Goal: Check status

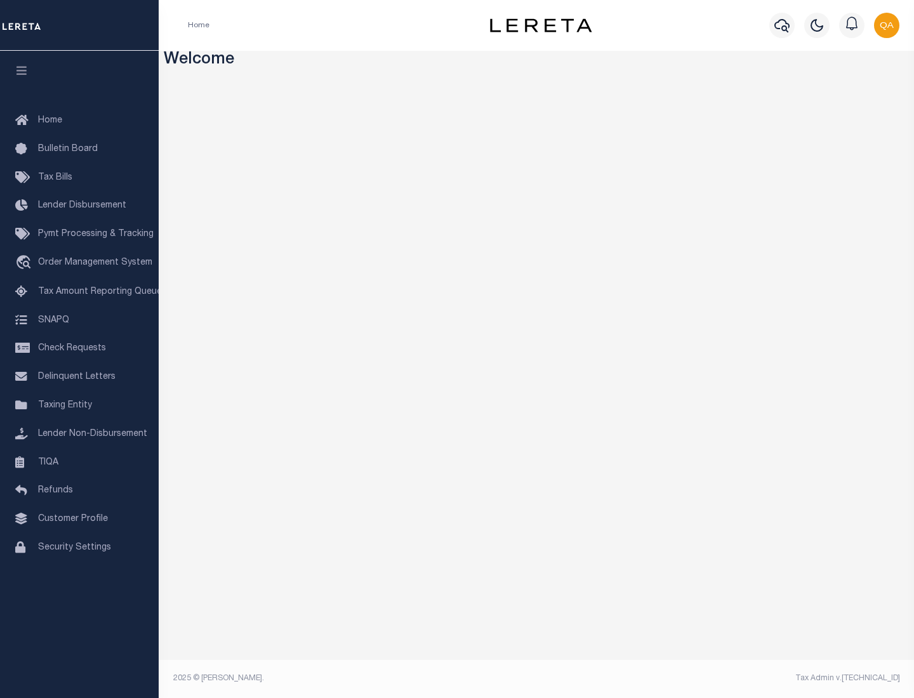
click at [79, 348] on span "Check Requests" at bounding box center [72, 348] width 68 height 9
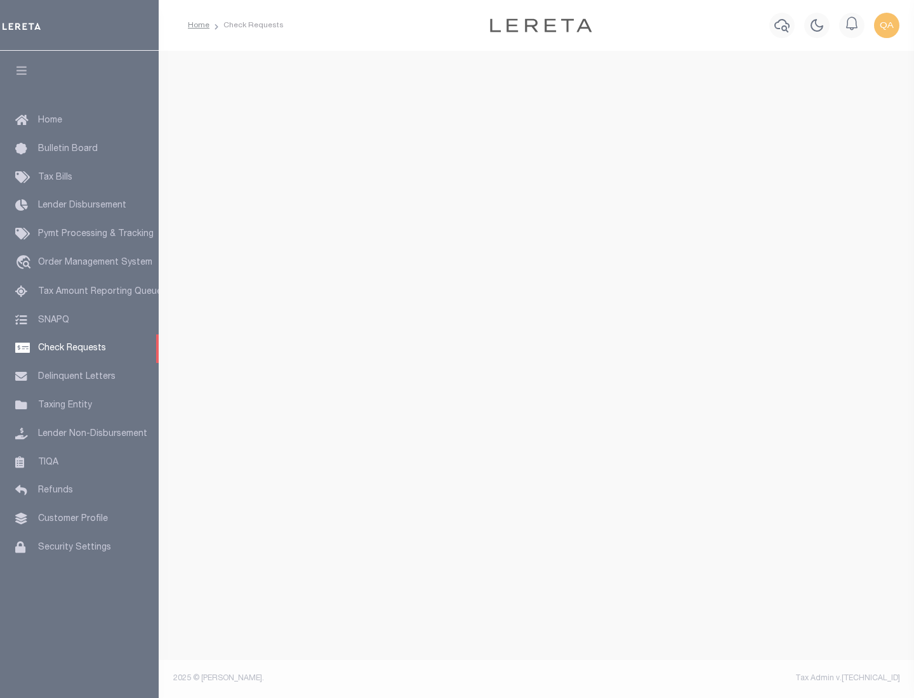
select select "50"
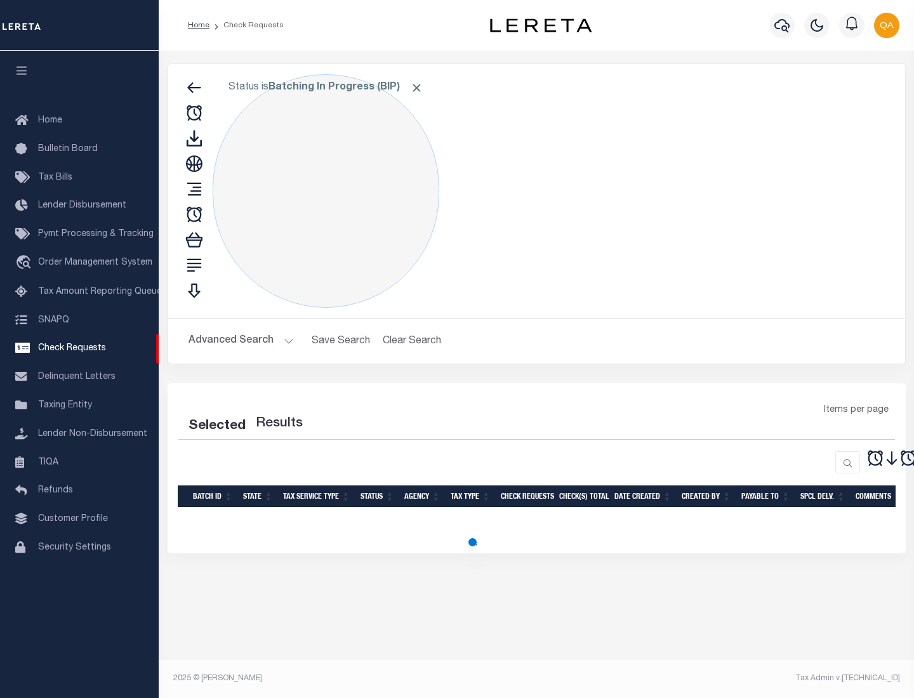
select select "50"
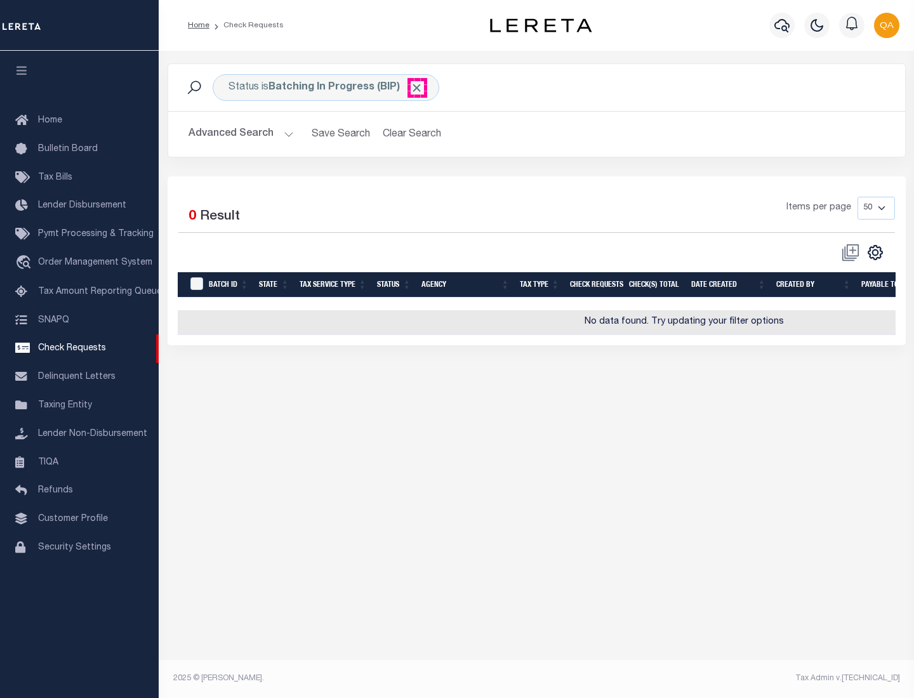
click at [417, 88] on span "Click to Remove" at bounding box center [416, 87] width 13 height 13
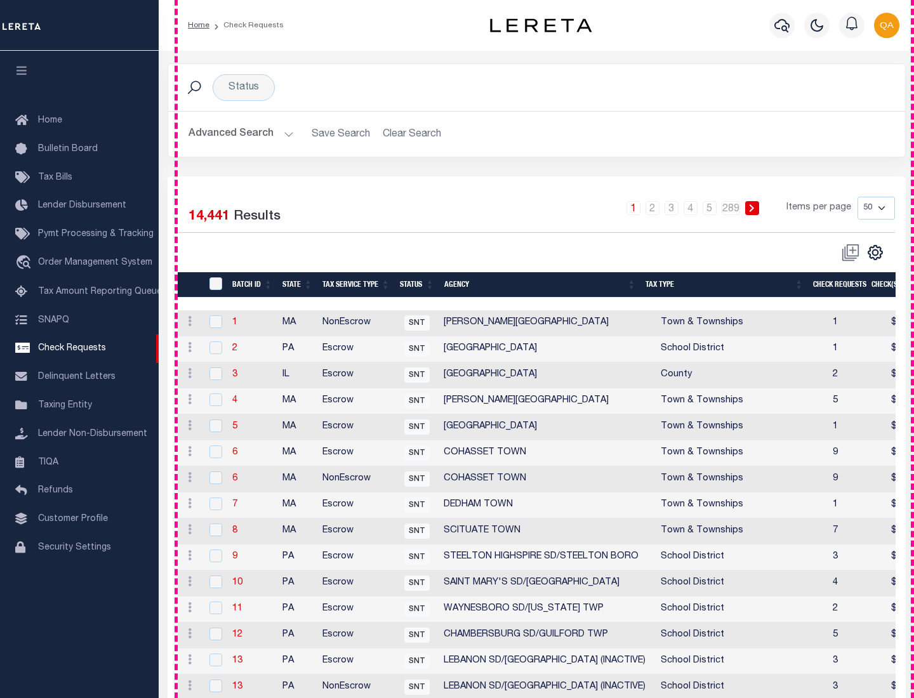
scroll to position [612, 0]
